Goal: Transaction & Acquisition: Book appointment/travel/reservation

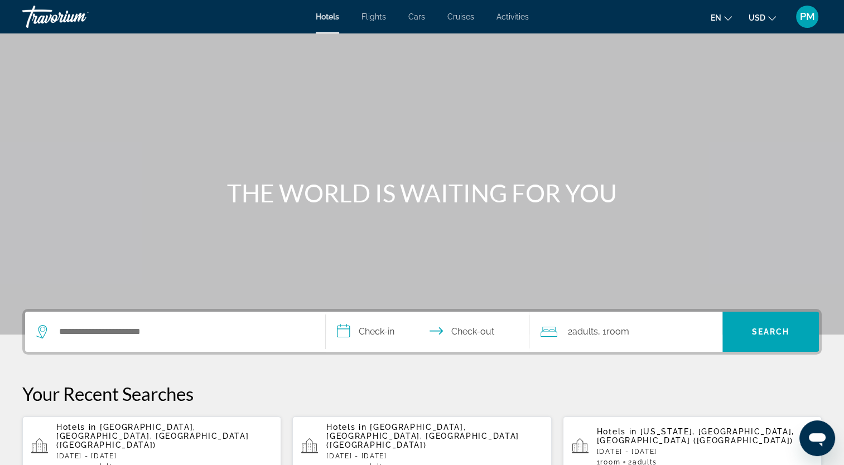
click at [213, 452] on p "[DATE] - [DATE]" at bounding box center [164, 456] width 216 height 8
click at [178, 442] on div "Hotels in [GEOGRAPHIC_DATA], [GEOGRAPHIC_DATA], [GEOGRAPHIC_DATA] ([GEOGRAPHIC_…" at bounding box center [164, 447] width 216 height 48
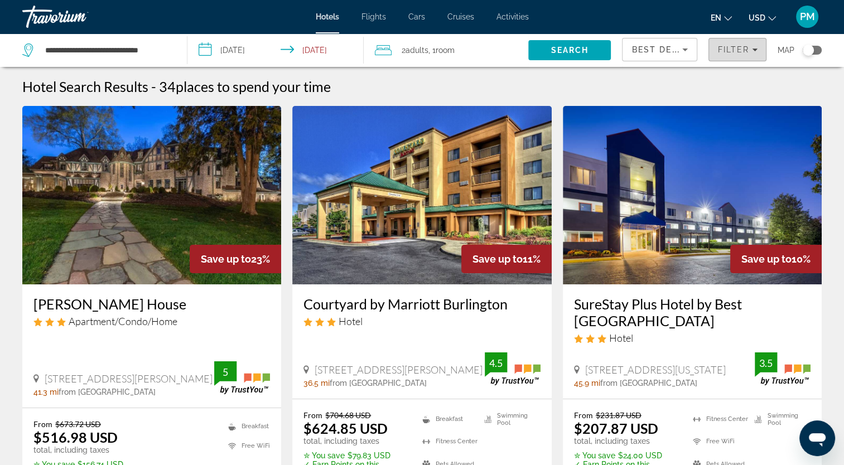
click at [746, 52] on span "Filter" at bounding box center [733, 49] width 32 height 9
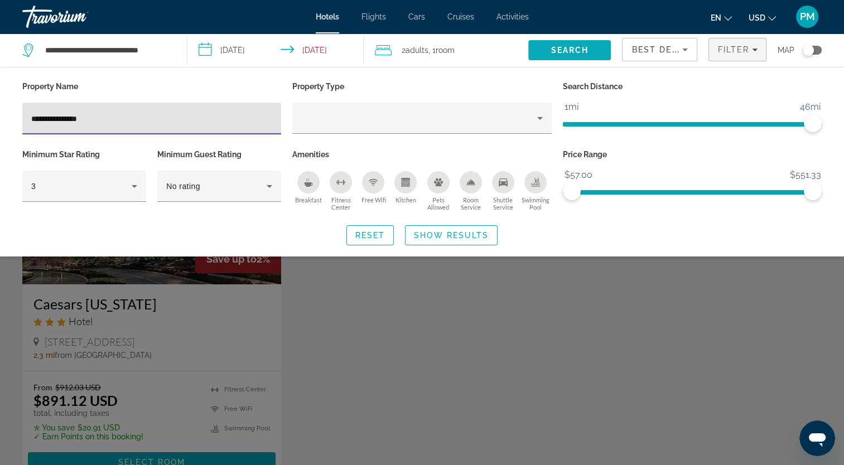
type input "**********"
click at [551, 49] on span "Search" at bounding box center [570, 50] width 38 height 9
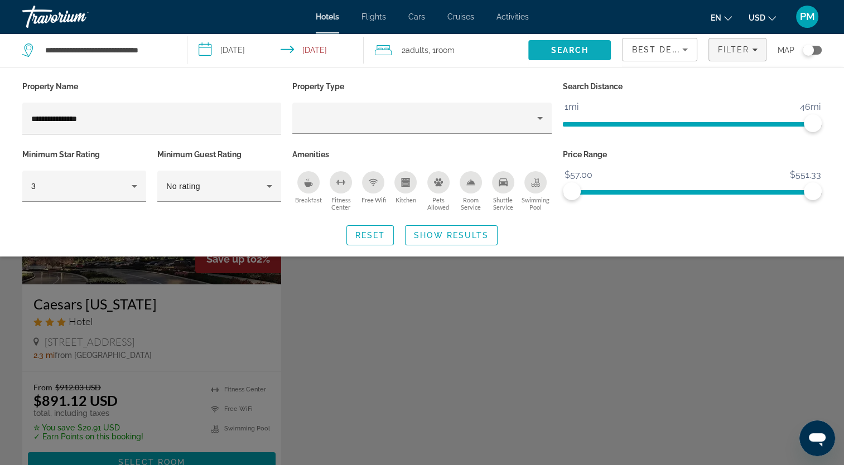
click at [551, 49] on span "Search" at bounding box center [570, 50] width 38 height 9
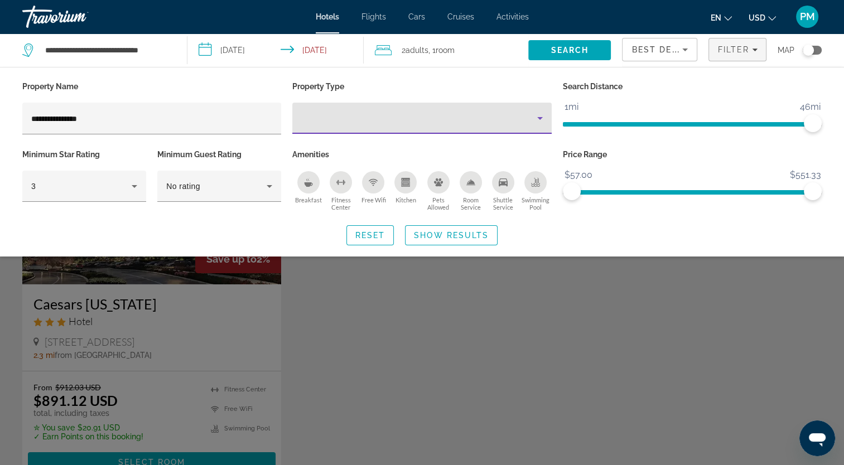
click at [336, 117] on div "Property type" at bounding box center [418, 118] width 235 height 13
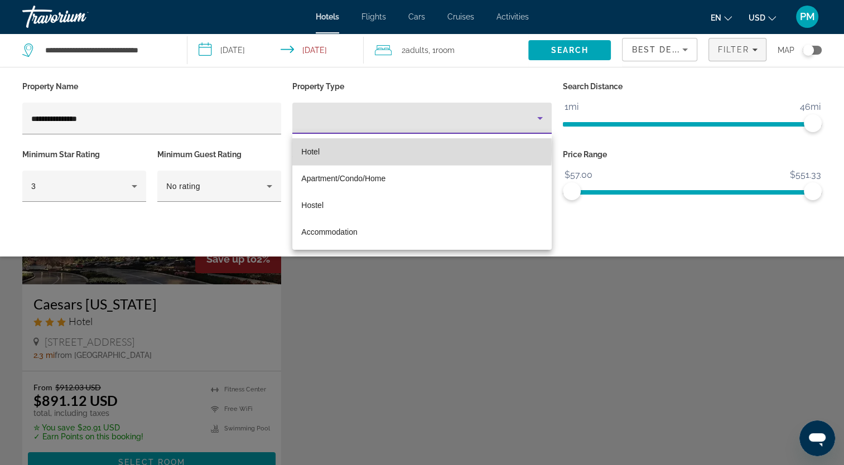
click at [338, 151] on mat-option "Hotel" at bounding box center [421, 151] width 259 height 27
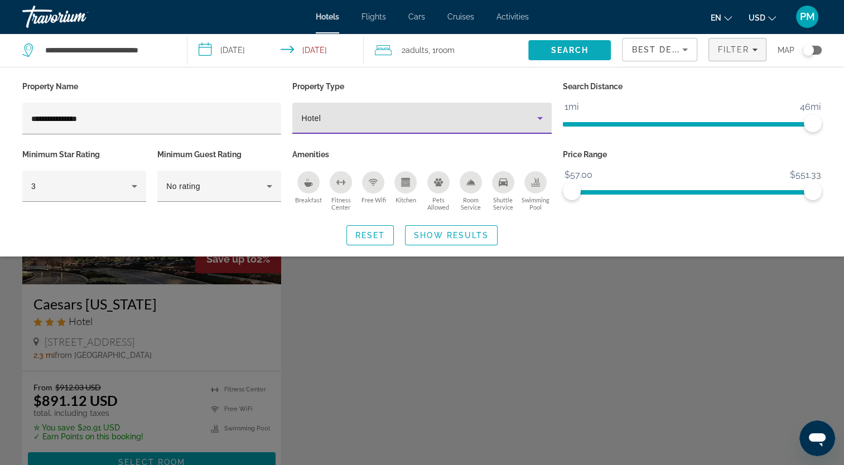
click at [561, 51] on span "Search" at bounding box center [570, 50] width 38 height 9
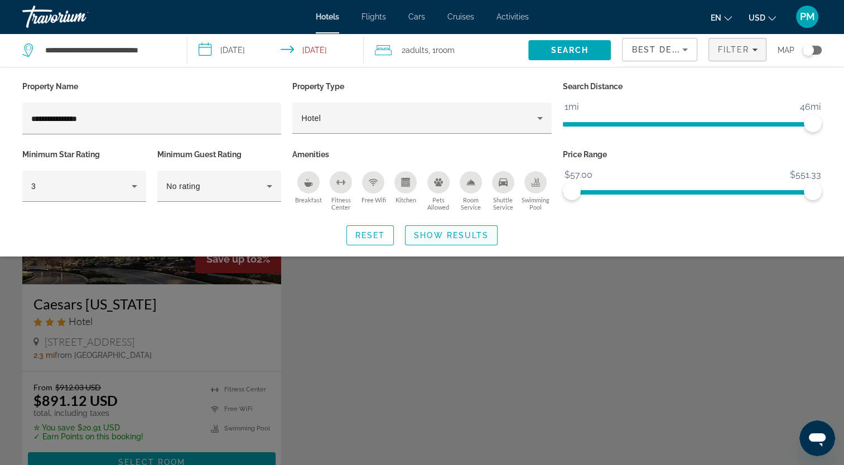
click at [433, 233] on span "Show Results" at bounding box center [451, 235] width 75 height 9
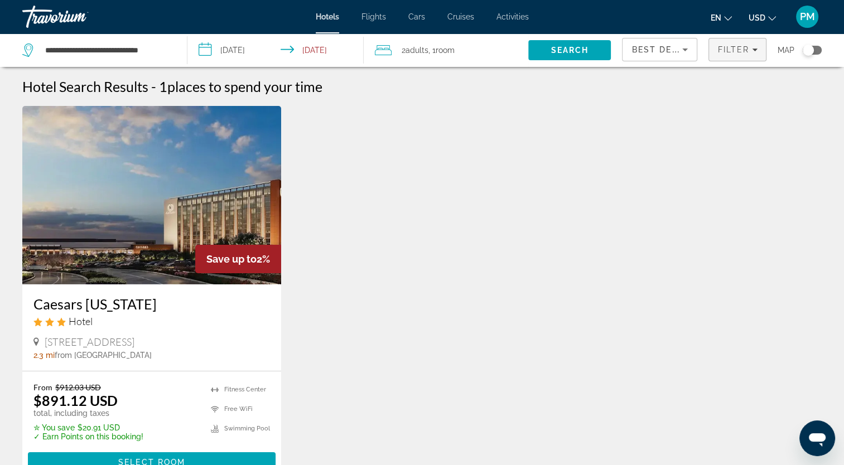
click at [734, 51] on span "Filter" at bounding box center [733, 49] width 32 height 9
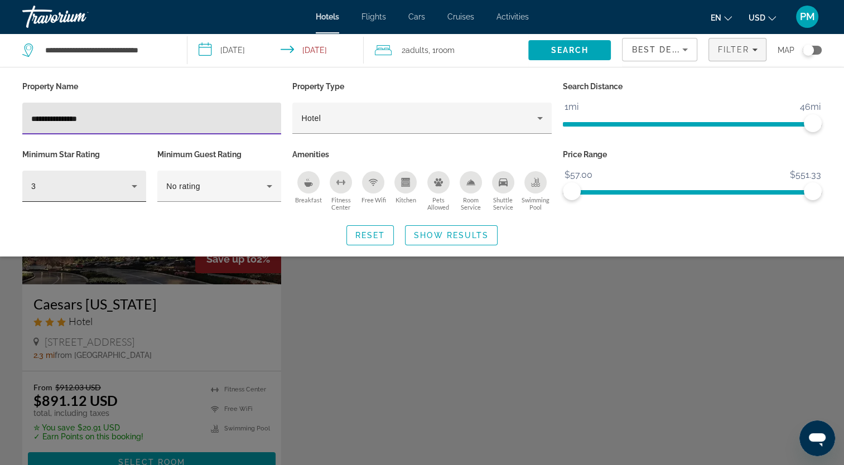
click at [132, 187] on icon "Hotel Filters" at bounding box center [134, 186] width 13 height 13
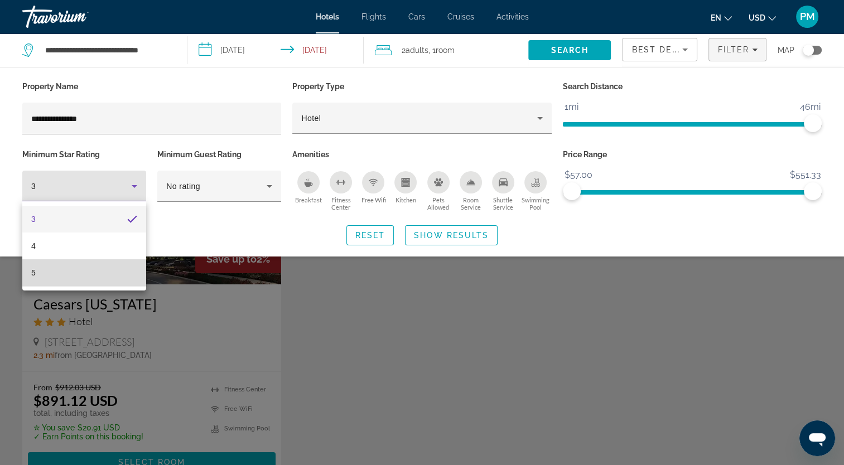
click at [85, 273] on mat-option "5" at bounding box center [84, 272] width 124 height 27
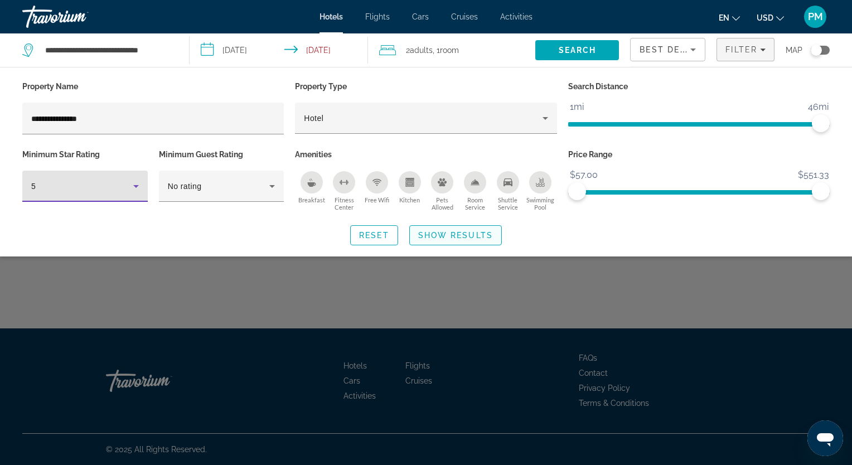
click at [439, 236] on span "Show Results" at bounding box center [455, 235] width 75 height 9
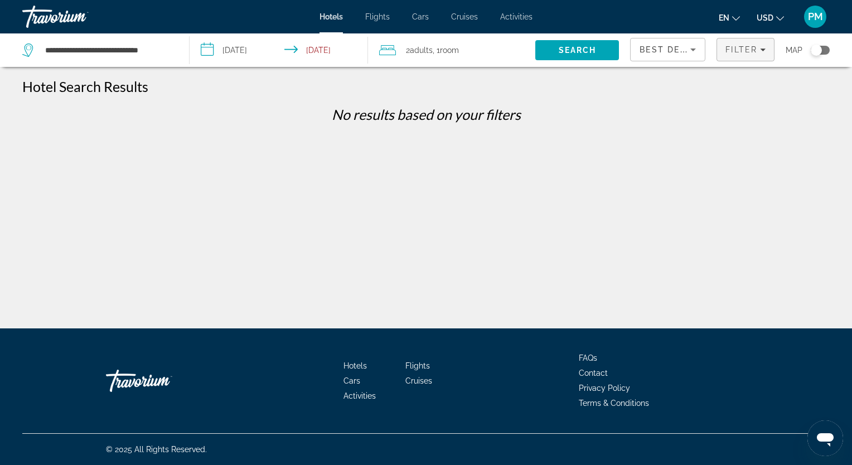
click at [752, 49] on span "Filter" at bounding box center [741, 49] width 32 height 9
